Goal: Ask a question: Seek information or help from site administrators or community

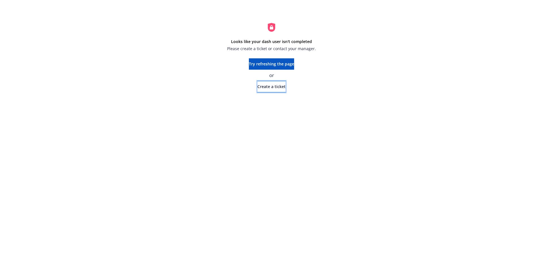
click at [209, 60] on span "Create a ticket" at bounding box center [271, 86] width 28 height 5
click at [209, 60] on span "Try refreshing the page" at bounding box center [271, 63] width 45 height 5
click at [283, 64] on span "Try refreshing the page" at bounding box center [271, 63] width 45 height 5
